Goal: Communication & Community: Ask a question

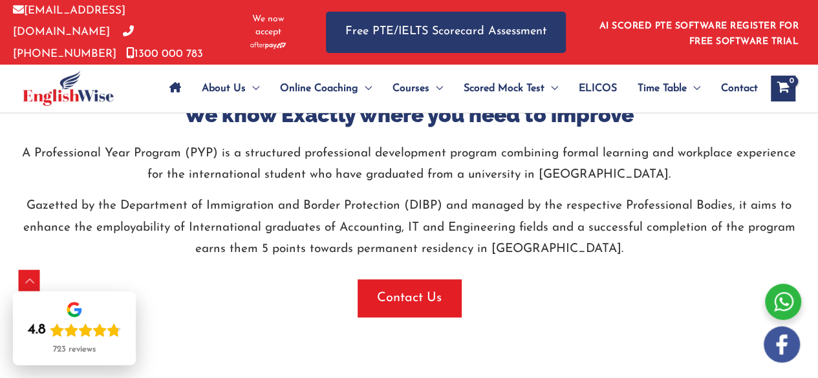
scroll to position [711, 0]
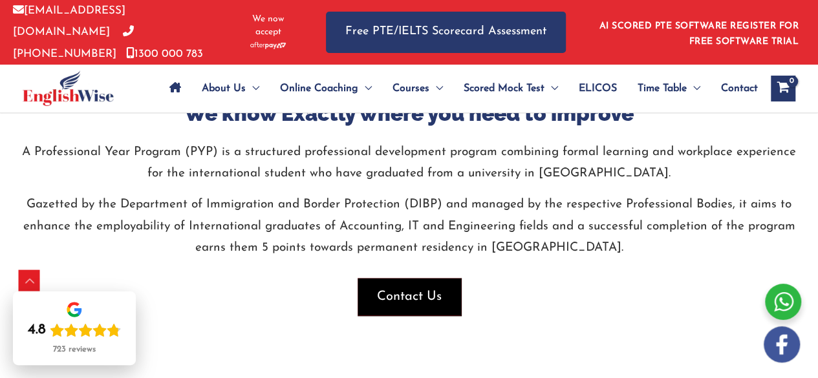
click at [419, 292] on span "Contact Us" at bounding box center [409, 297] width 65 height 18
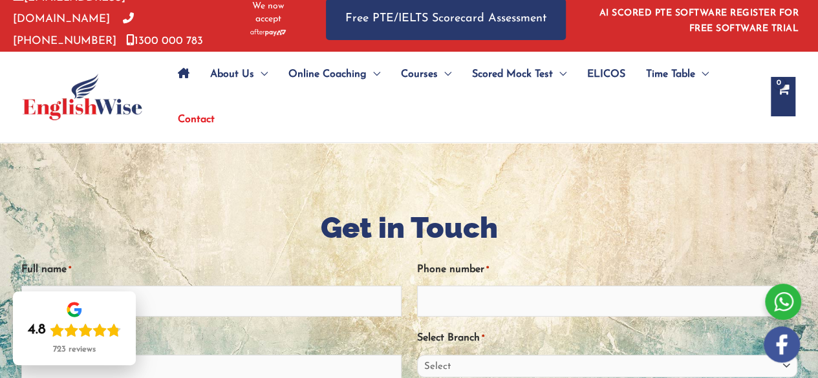
scroll to position [140, 0]
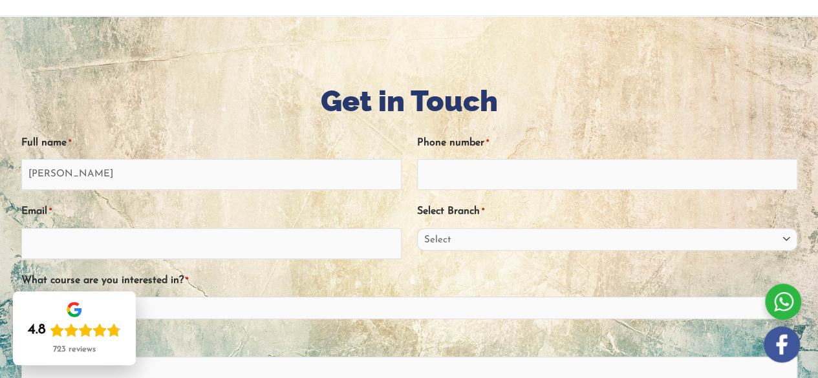
type input "Sanket"
click at [477, 177] on input "Phone number *" at bounding box center [607, 174] width 380 height 31
type input "0492837363"
click at [368, 245] on input "Email *" at bounding box center [211, 243] width 380 height 31
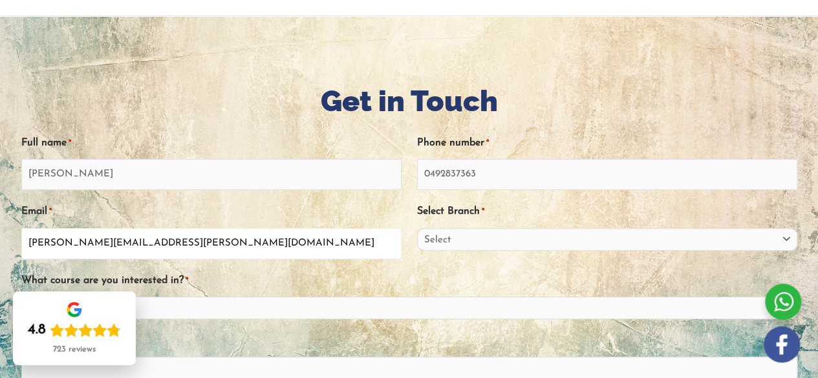
type input "sanket.katrela@gmail.com"
click at [604, 235] on select "Select Sydney City Center Sydney Parramatta EnglishWise Global Brisbane Gold Co…" at bounding box center [607, 239] width 380 height 23
select select "Sydney Parramatta"
click at [417, 228] on select "Select Sydney City Center Sydney Parramatta EnglishWise Global Brisbane Gold Co…" at bounding box center [607, 239] width 380 height 23
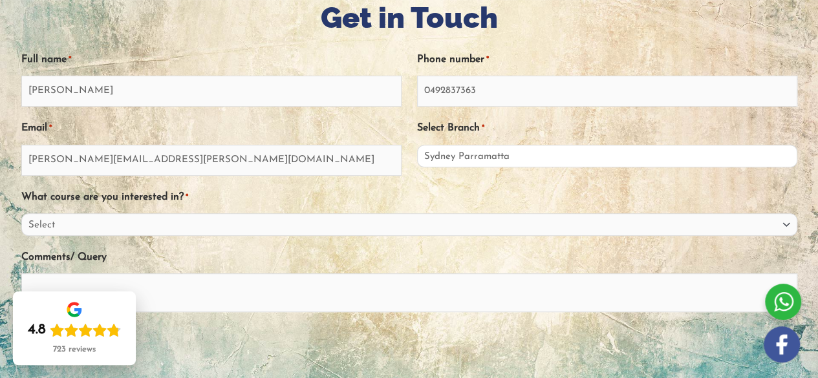
scroll to position [224, 0]
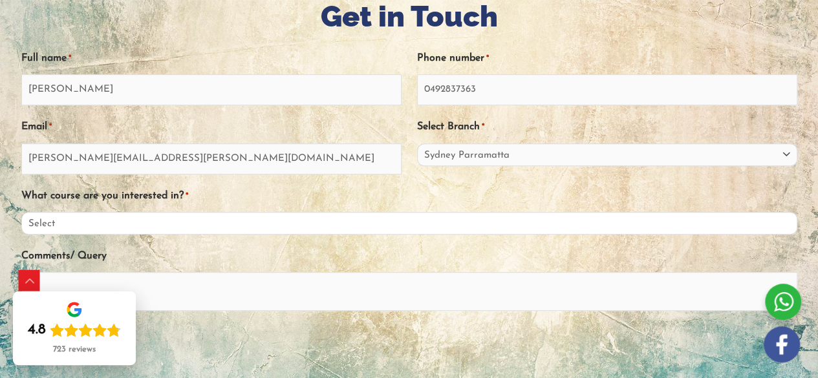
click at [207, 219] on select "Select PTE NAATI IELTS OET General English" at bounding box center [409, 223] width 776 height 23
click at [281, 195] on div "What course are you interested in? * Select PTE NAATI IELTS OET General English" at bounding box center [409, 210] width 776 height 50
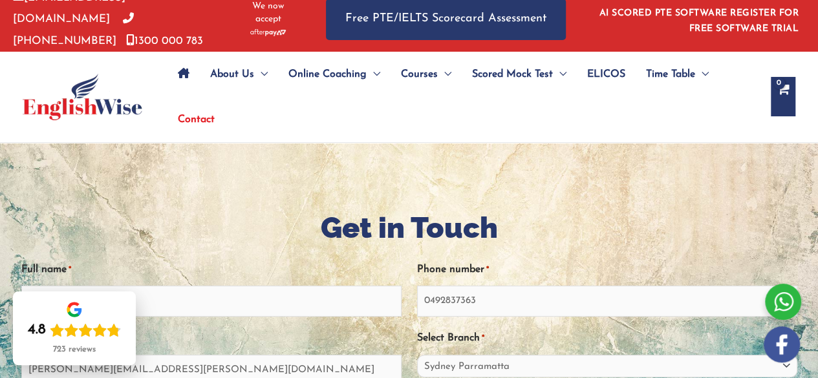
scroll to position [0, 0]
